Goal: Task Accomplishment & Management: Manage account settings

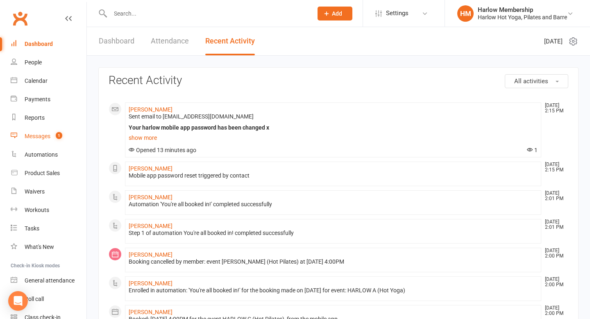
click at [46, 133] on div "Messages" at bounding box center [38, 136] width 26 height 7
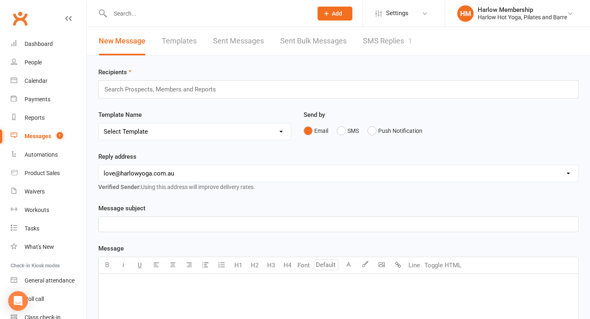
click at [403, 37] on link "SMS Replies 1" at bounding box center [387, 41] width 49 height 28
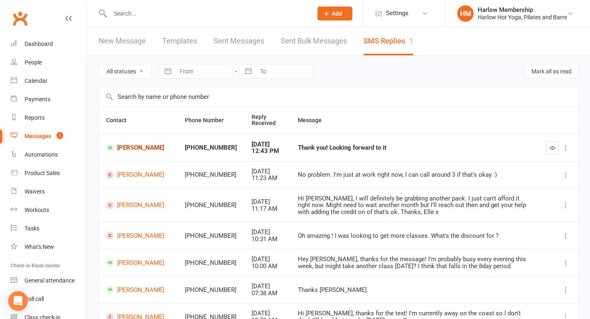
click at [135, 148] on link "Laura Murphy" at bounding box center [138, 148] width 64 height 8
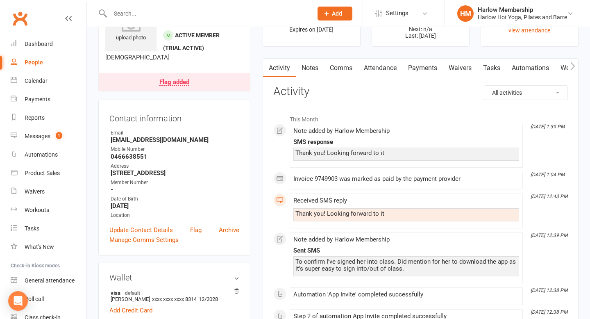
scroll to position [66, 0]
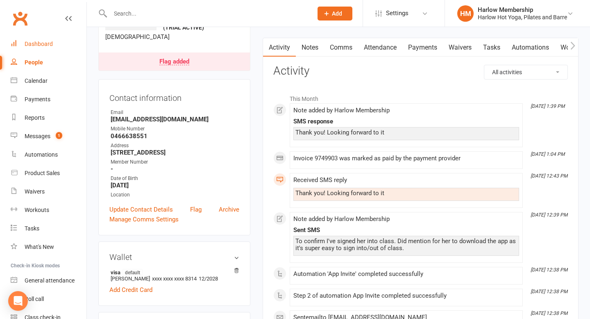
click at [50, 50] on link "Dashboard" at bounding box center [49, 44] width 76 height 18
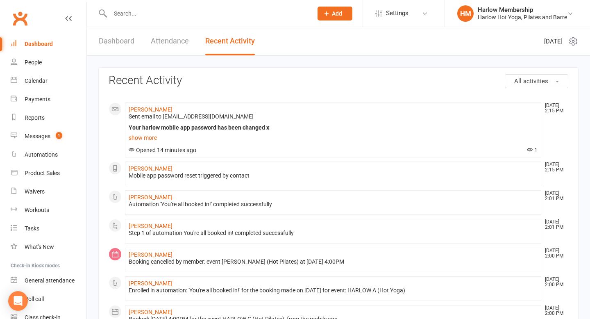
click at [122, 43] on link "Dashboard" at bounding box center [117, 41] width 36 height 28
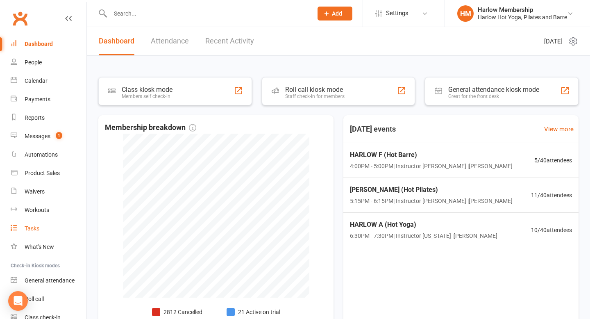
click at [28, 228] on div "Tasks" at bounding box center [32, 228] width 15 height 7
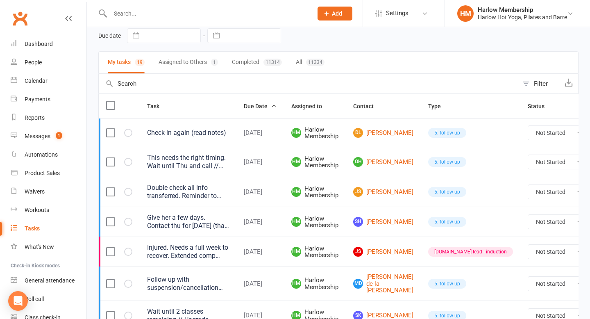
scroll to position [38, 0]
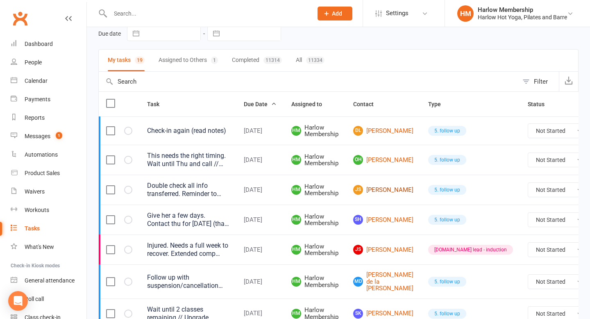
click at [378, 185] on link "JS Jeannette Spaninks" at bounding box center [383, 190] width 60 height 10
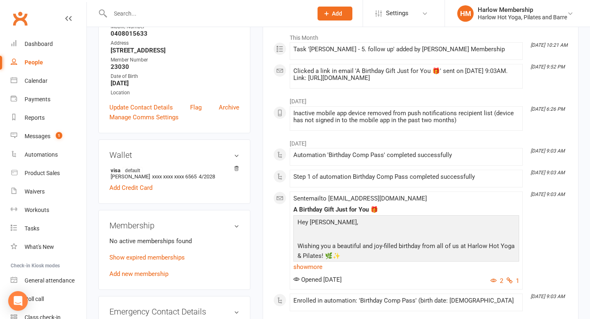
scroll to position [179, 0]
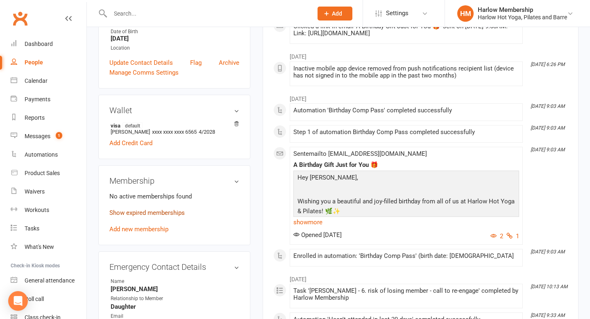
click at [182, 216] on link "Show expired memberships" at bounding box center [146, 212] width 75 height 7
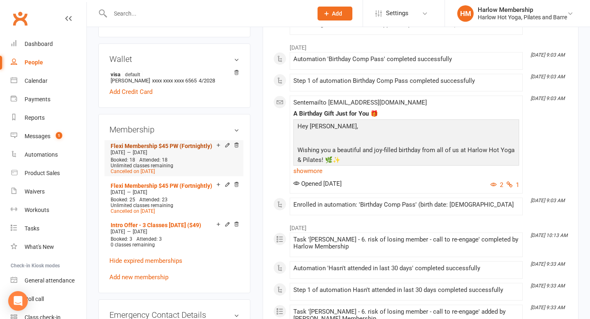
scroll to position [238, 0]
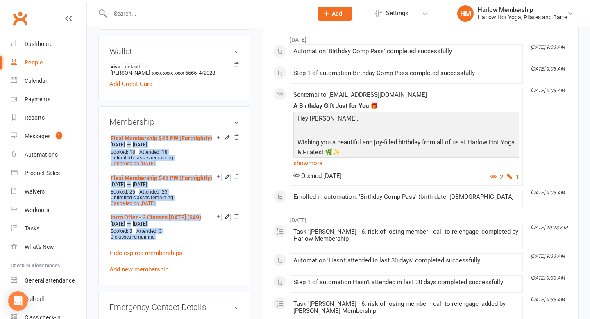
drag, startPoint x: 104, startPoint y: 142, endPoint x: 211, endPoint y: 249, distance: 150.7
click at [212, 250] on div "Membership Flexi Membership $45 PW (Fortnightly) Nov 29 2024 — Jul 18 2025 Book…" at bounding box center [174, 195] width 152 height 179
copy ul "Flexi Membership $45 PW (Fortnightly) Nov 29 2024 — Jul 18 2025 Booked: 18 Atte…"
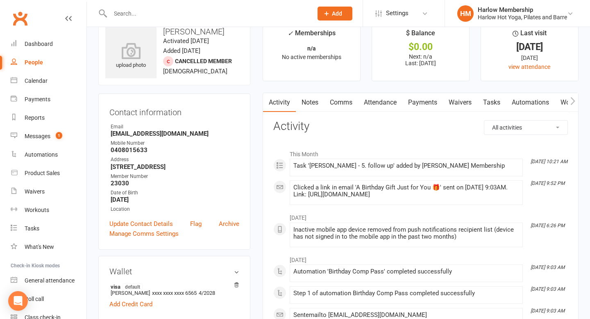
scroll to position [0, 0]
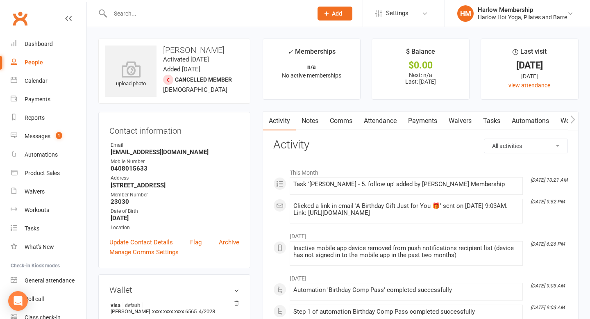
click at [149, 14] on input "text" at bounding box center [207, 13] width 199 height 11
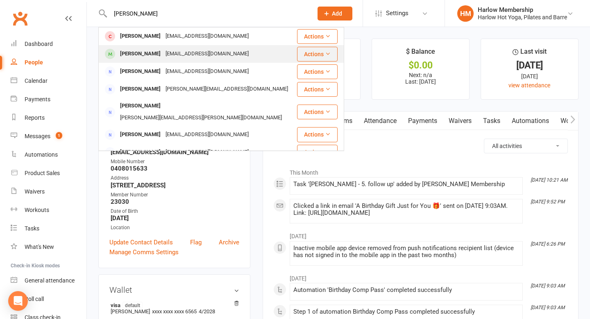
type input "jeannette sp"
click at [163, 51] on div "Jeannette Spaninks" at bounding box center [140, 54] width 45 height 12
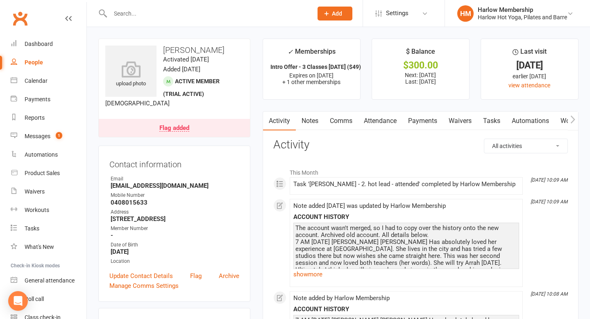
click at [311, 120] on link "Notes" at bounding box center [310, 120] width 28 height 19
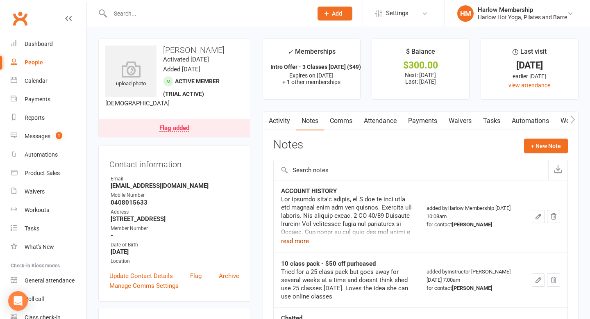
click at [288, 245] on button "read more" at bounding box center [295, 241] width 28 height 10
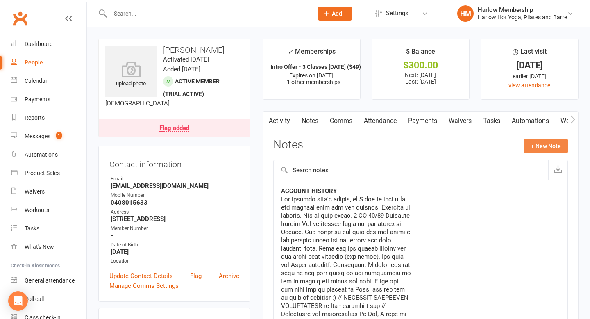
click at [557, 143] on button "+ New Note" at bounding box center [546, 145] width 44 height 15
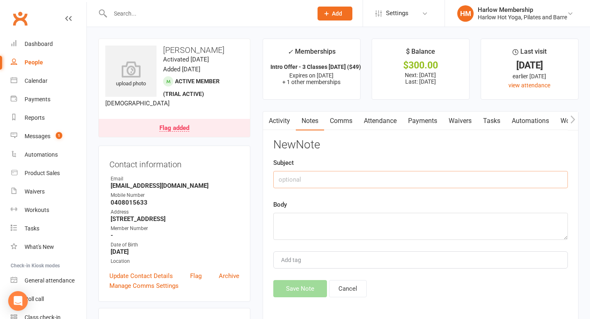
click at [369, 179] on input "text" at bounding box center [420, 179] width 295 height 17
type input "Previous memberships"
click at [333, 214] on textarea at bounding box center [420, 226] width 295 height 27
paste textarea "Flexi Membership $45 PW (Fortnightly) Nov 29 2024—Jul 18 2025 Booked: 18Attende…"
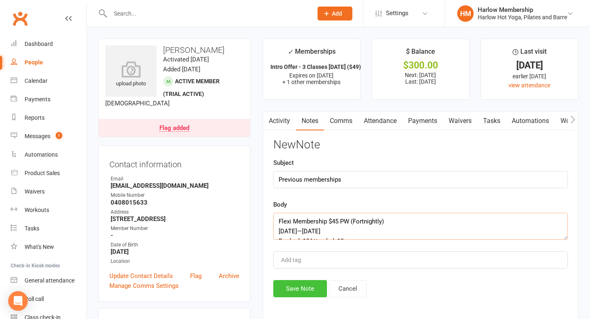
type textarea "Flexi Membership $45 PW (Fortnightly) Nov 29 2024—Jul 18 2025 Booked: 18Attende…"
click at [301, 287] on button "Save Note" at bounding box center [300, 288] width 54 height 17
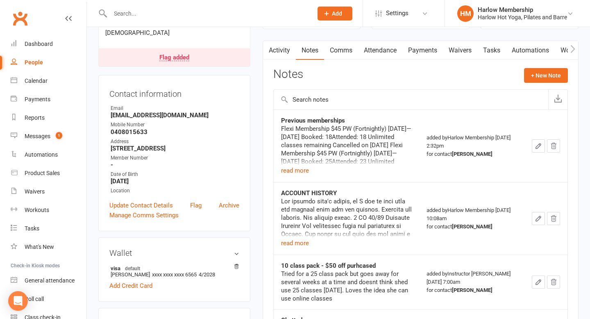
scroll to position [73, 0]
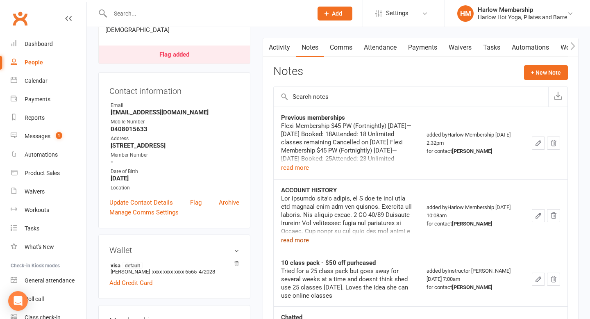
click at [295, 241] on button "read more" at bounding box center [295, 240] width 28 height 10
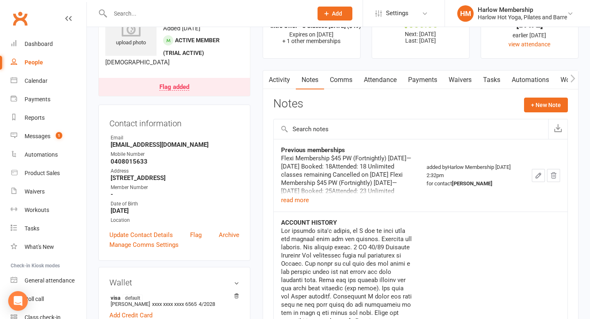
scroll to position [39, 0]
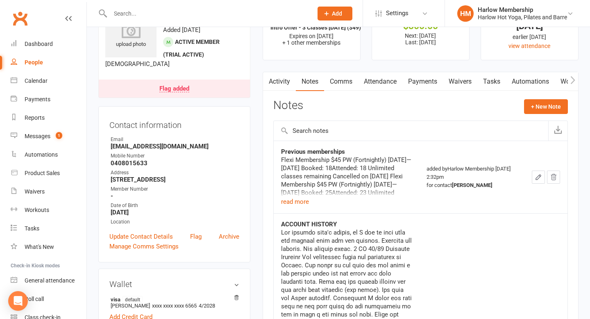
click at [298, 196] on div "Flexi Membership $45 PW (Fortnightly) Nov 29 2024—Jul 18 2025 Booked: 18Attende…" at bounding box center [346, 176] width 131 height 41
click at [298, 199] on button "read more" at bounding box center [295, 202] width 28 height 10
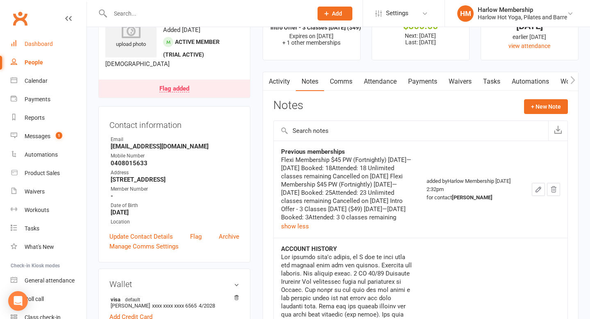
click at [54, 39] on link "Dashboard" at bounding box center [49, 44] width 76 height 18
